Goal: Transaction & Acquisition: Purchase product/service

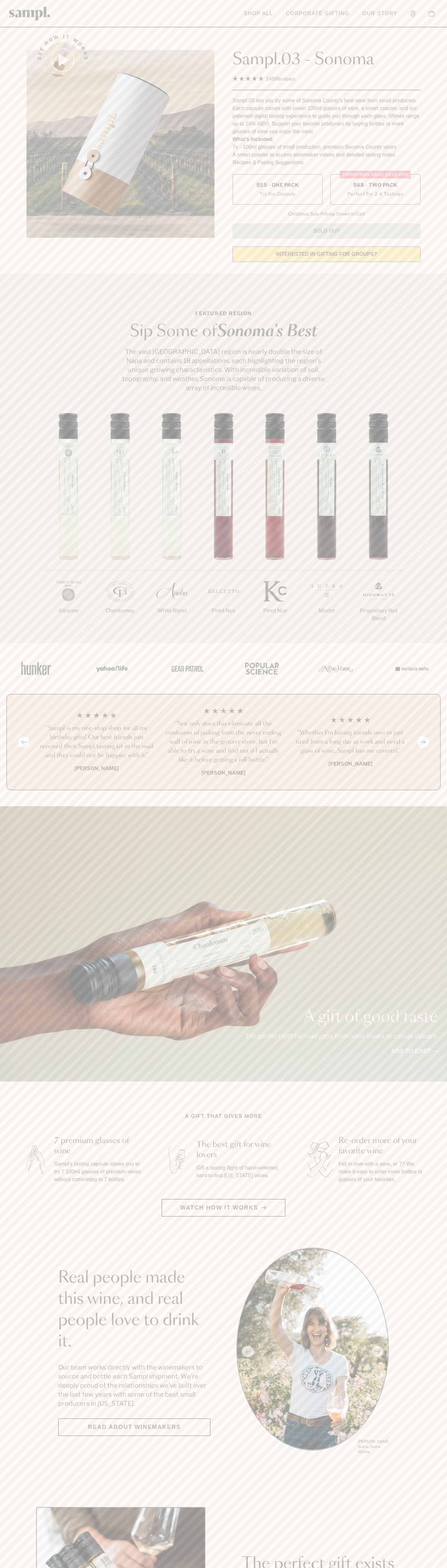
click at [375, 186] on span "$88 - Two Pack" at bounding box center [375, 185] width 44 height 7
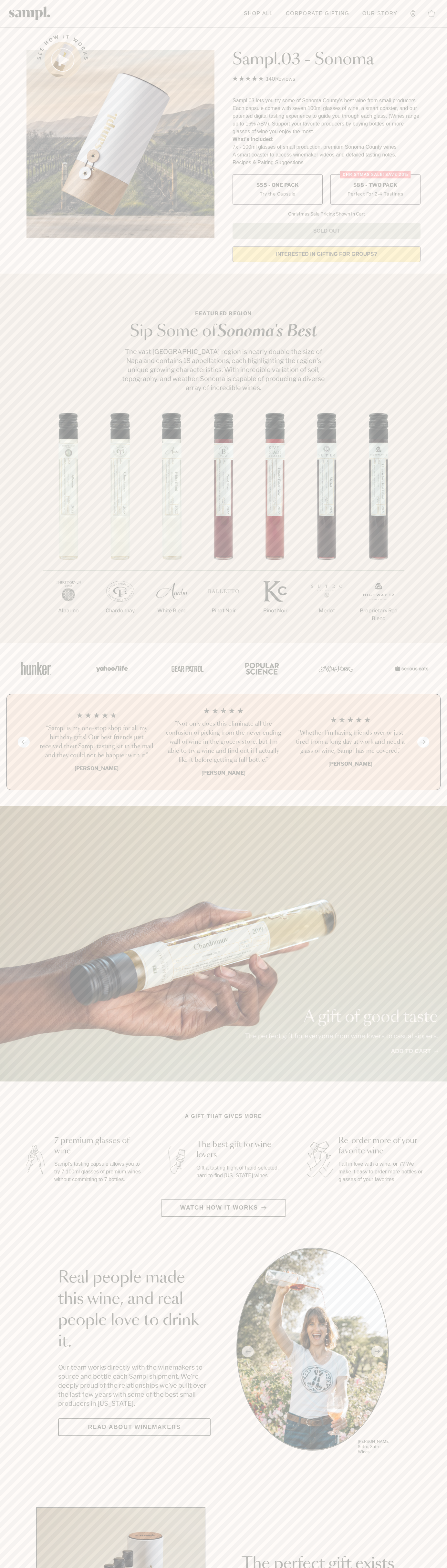
click at [96, 743] on h3 "“Sampl is my one-stop shop for all my birthday gifts! Our best friends just rec…" at bounding box center [96, 741] width 116 height 36
click at [167, 1] on header "Toggle navigation menu Shop All Corporate Gifting Our Story Account Story Shop …" at bounding box center [224, 13] width 447 height 27
click at [434, 525] on div "1/7 [GEOGRAPHIC_DATA] 2/7 Chardonnay 3/7" at bounding box center [224, 528] width 447 height 230
click at [256, 1567] on html "Skip to main content Toggle navigation menu Shop All Corporate Gifting Our Stor…" at bounding box center [224, 1513] width 447 height 3026
click at [21, 686] on div at bounding box center [223, 668] width 445 height 51
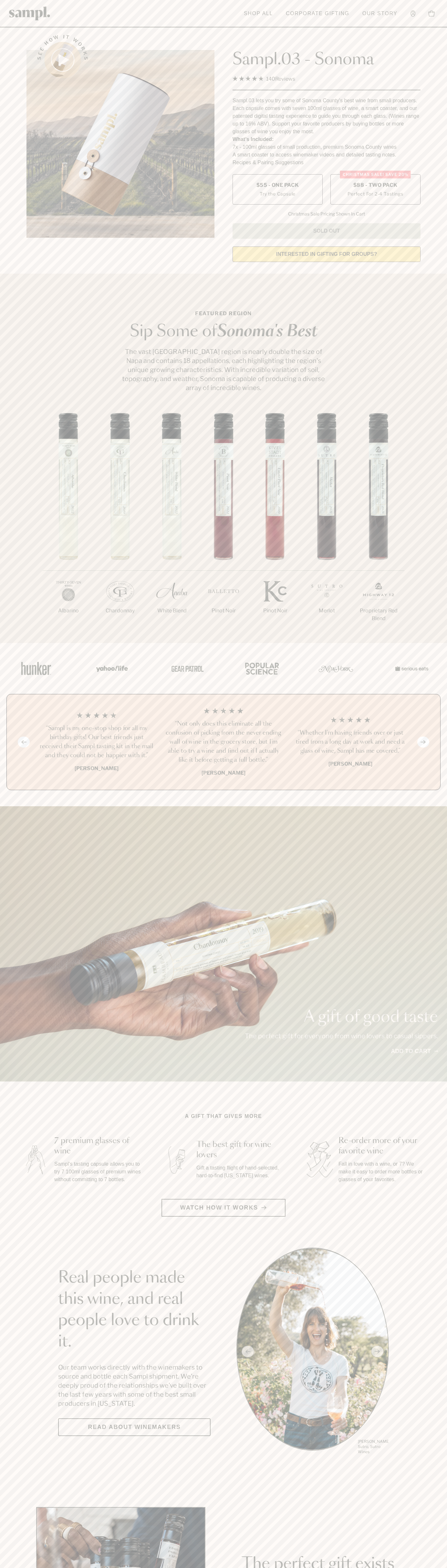
click at [375, 190] on label "Christmas SALE! Save 20% $88 - Two Pack Perfect For 2-4 Tastings" at bounding box center [375, 189] width 90 height 30
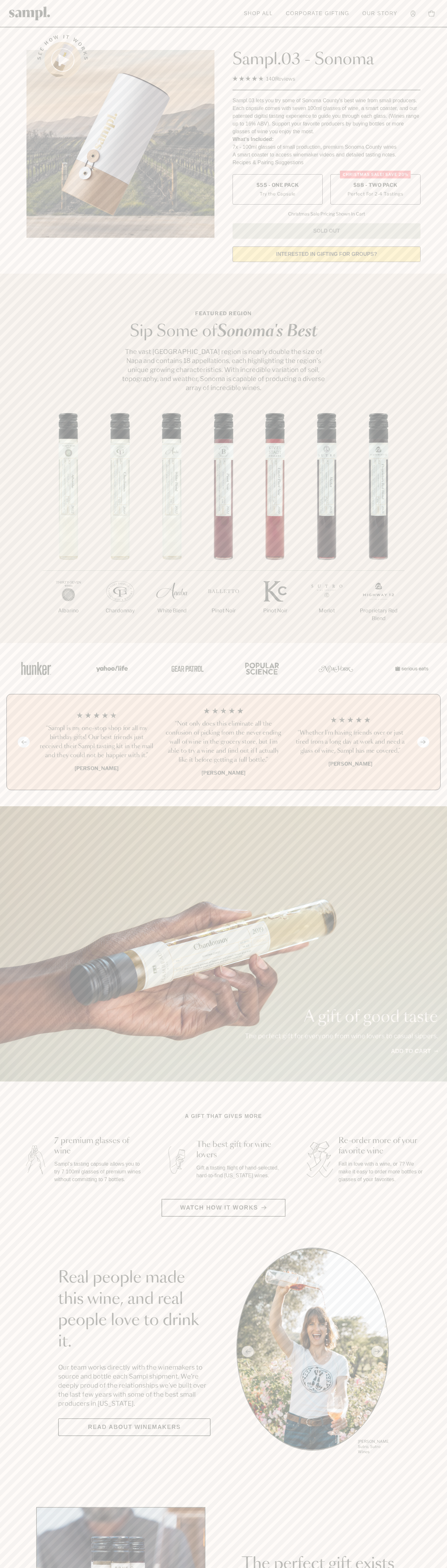
click at [96, 743] on h3 "“Sampl is my one-stop shop for all my birthday gifts! Our best friends just rec…" at bounding box center [96, 741] width 116 height 36
